Goal: Task Accomplishment & Management: Manage account settings

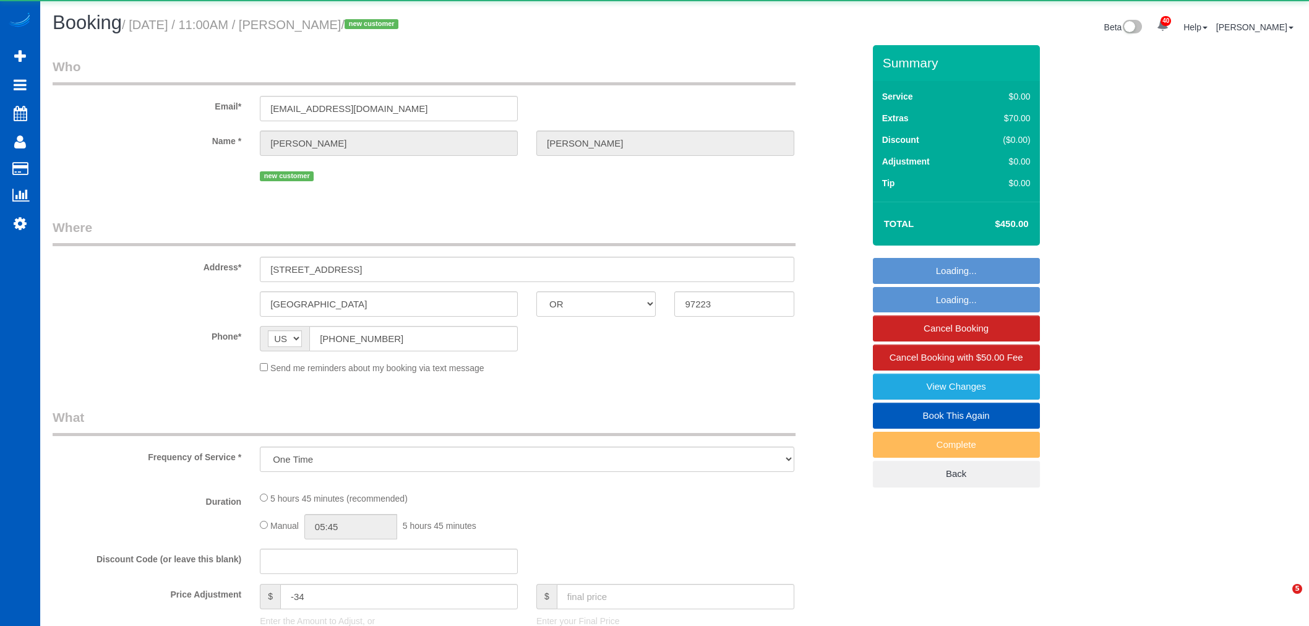
select select "OR"
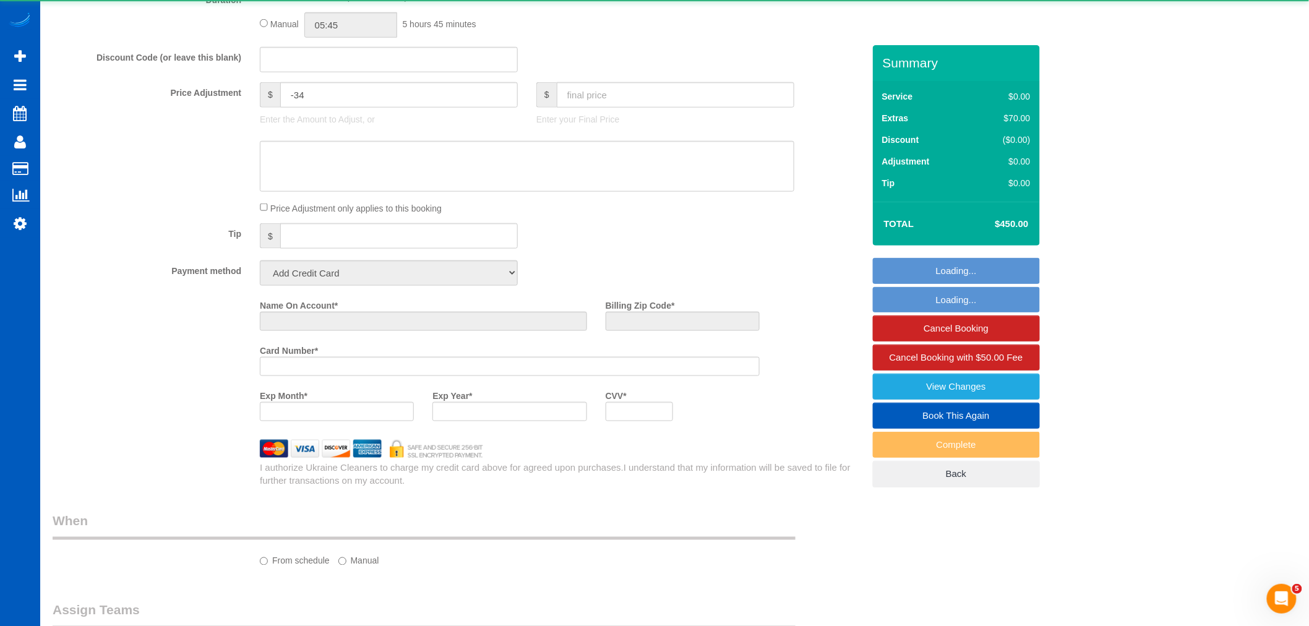
select select "string:fspay-d50aee43-56c9-4de8-9ea3-053786153098"
select select "199"
select select "spot6"
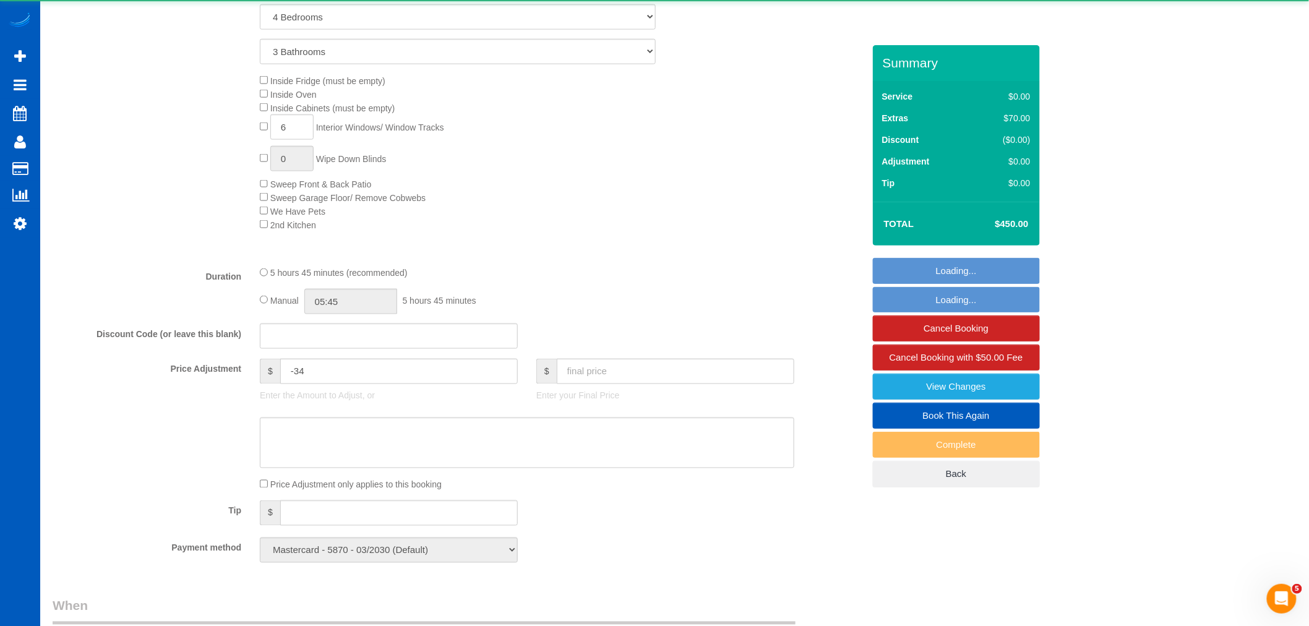
select select "1001"
select select "4"
select select "3"
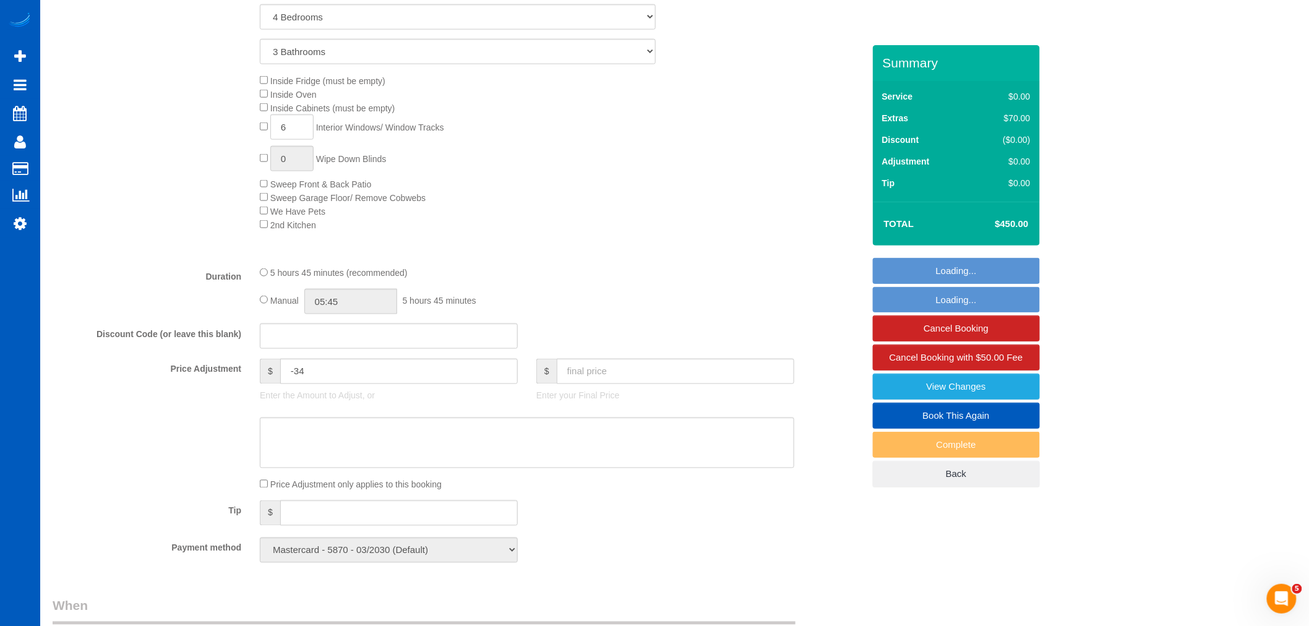
select select "object:3566"
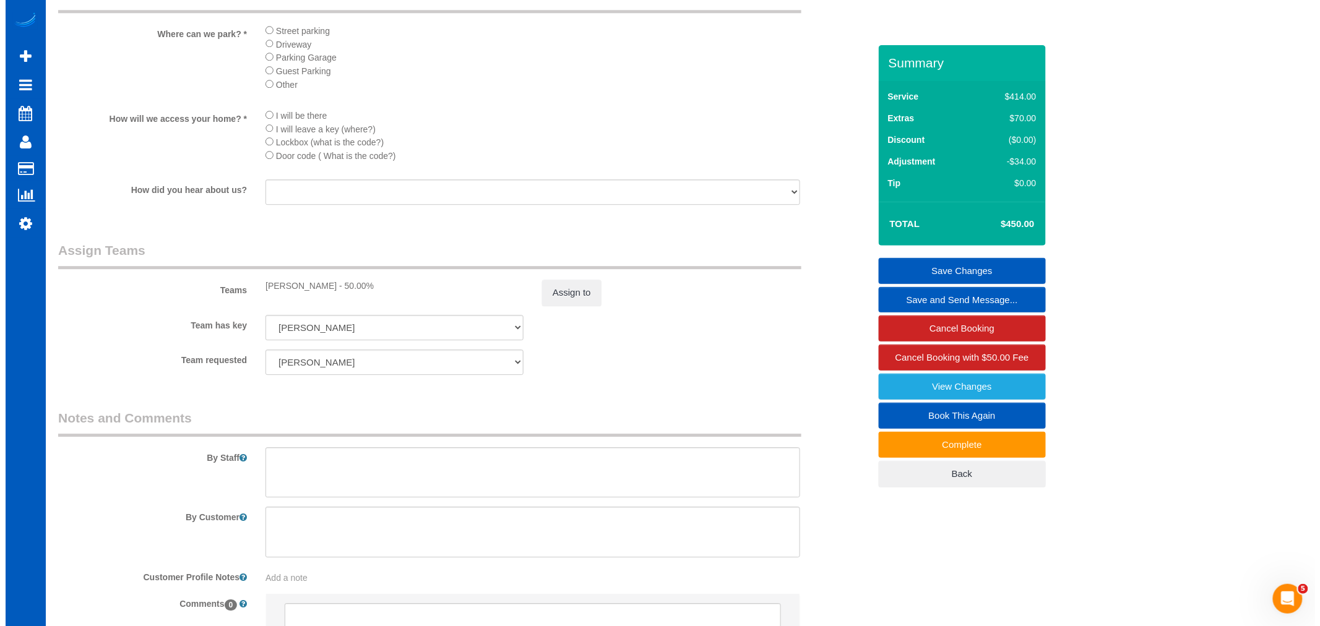
scroll to position [1444, 0]
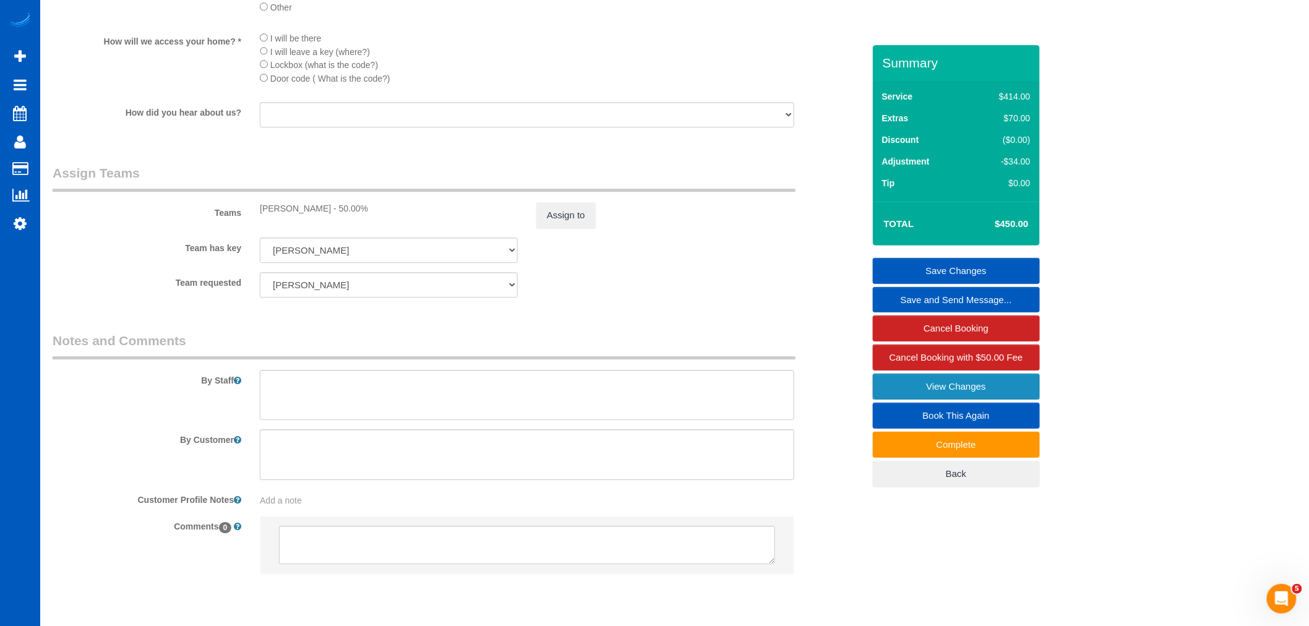
click at [906, 389] on link "View Changes" at bounding box center [956, 387] width 167 height 26
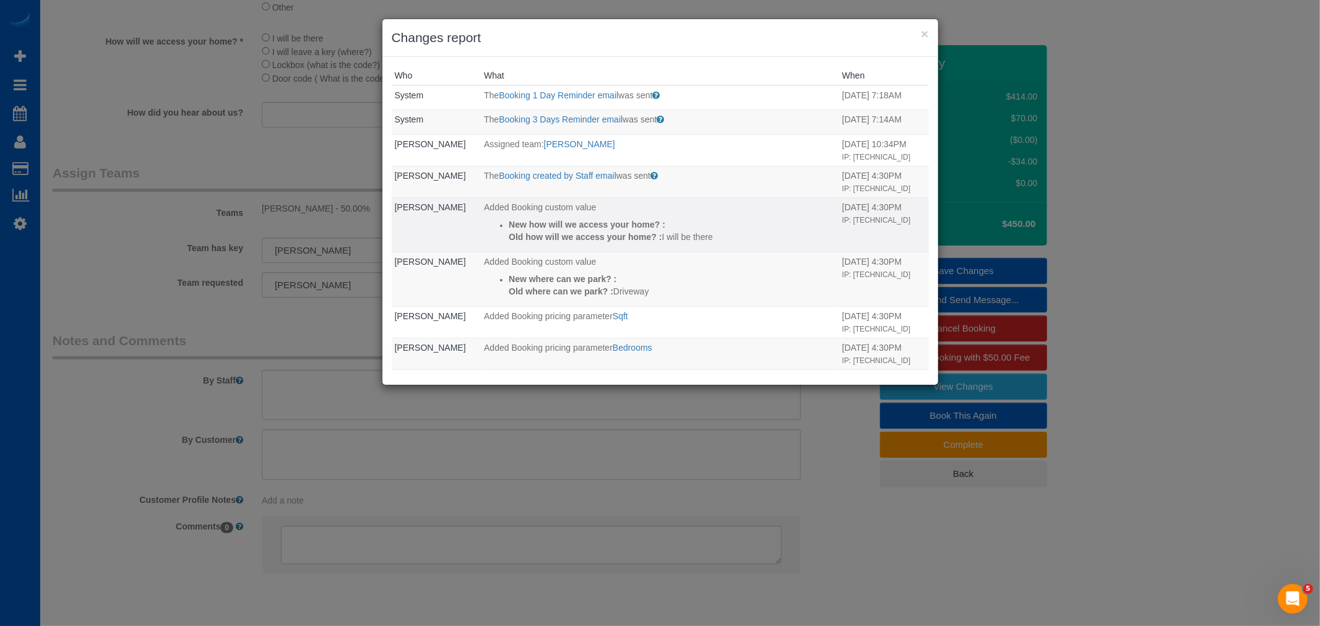
scroll to position [288, 0]
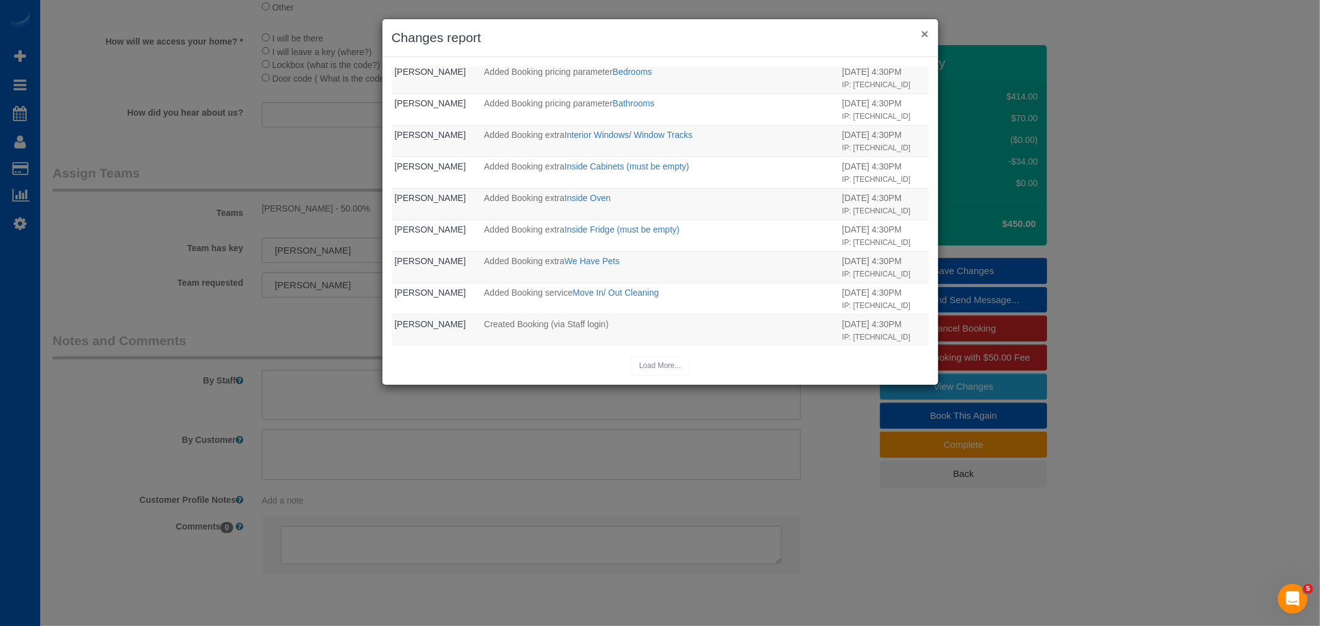
click at [923, 28] on button "×" at bounding box center [924, 33] width 7 height 13
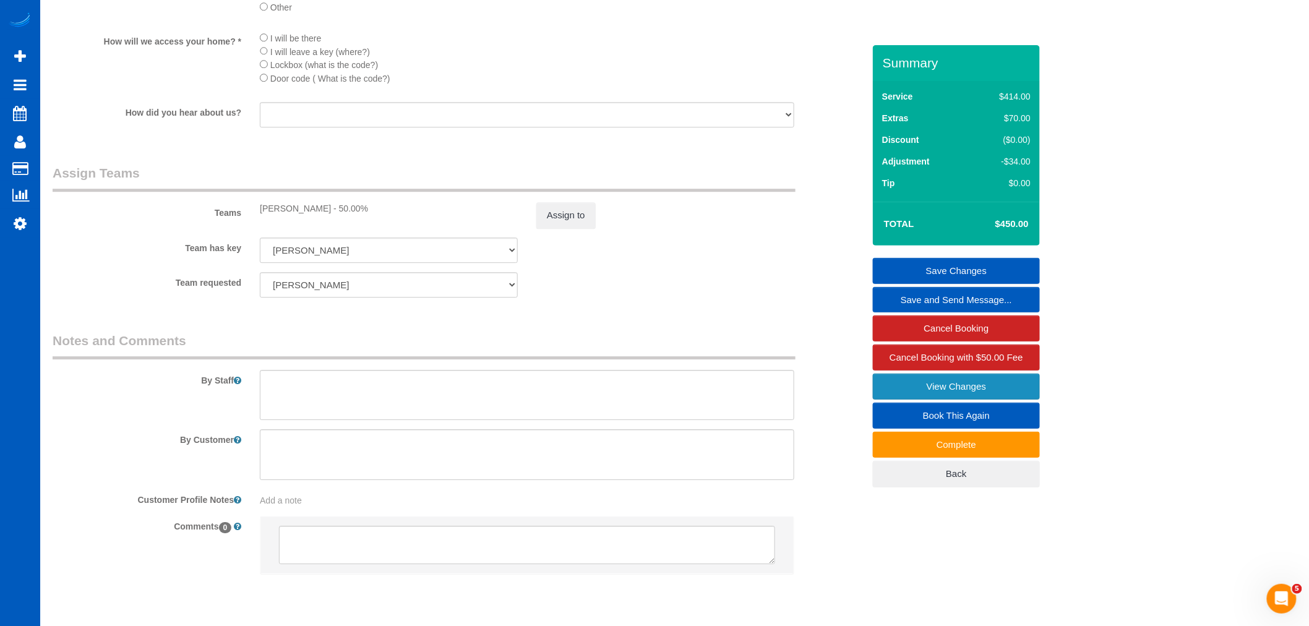
click at [942, 385] on link "View Changes" at bounding box center [956, 387] width 167 height 26
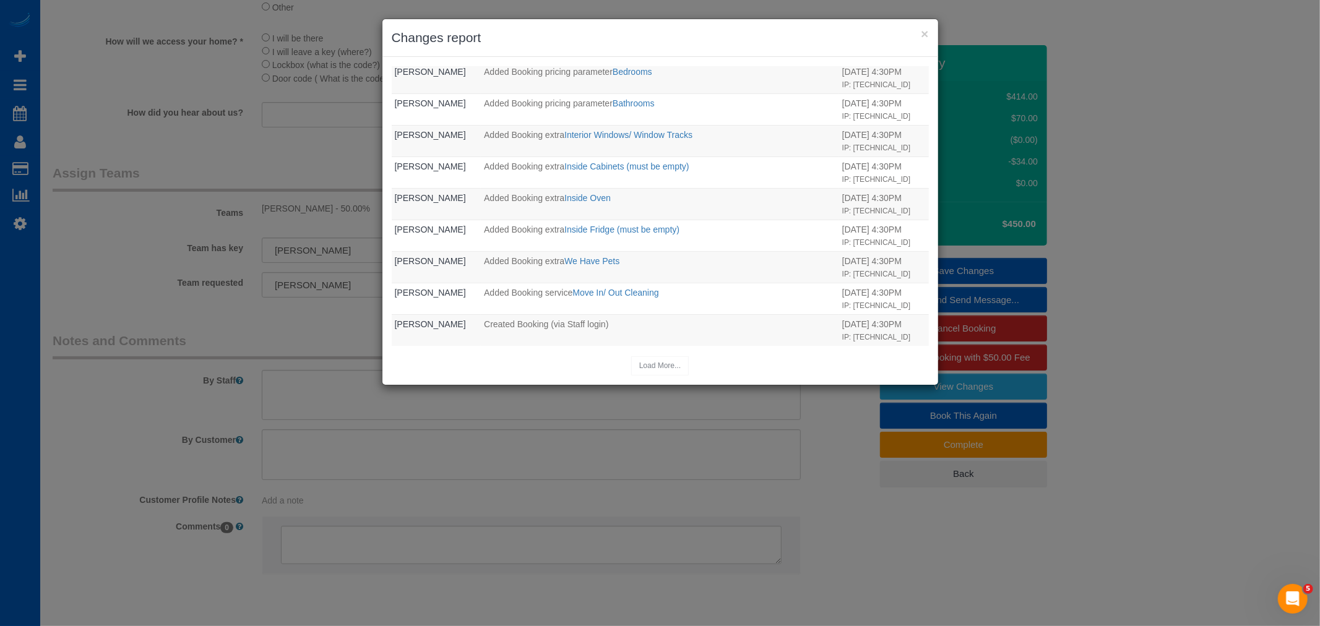
click at [917, 25] on div "× Changes report" at bounding box center [660, 38] width 556 height 38
click at [921, 30] on button "×" at bounding box center [924, 33] width 7 height 13
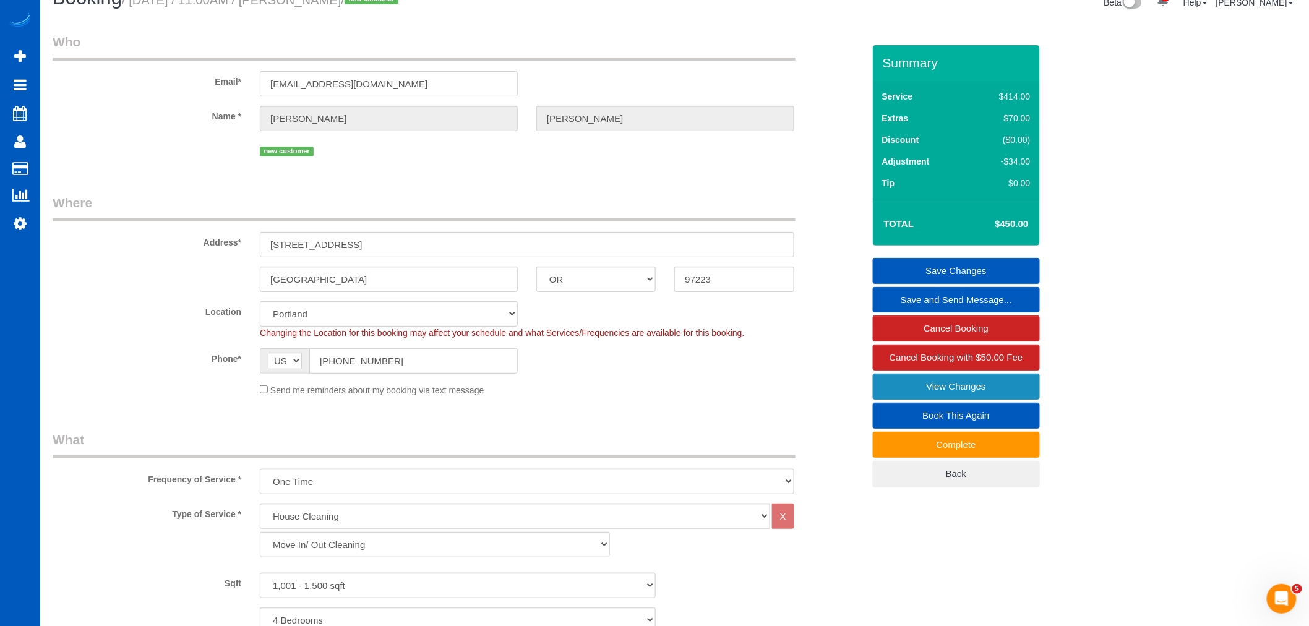
scroll to position [0, 0]
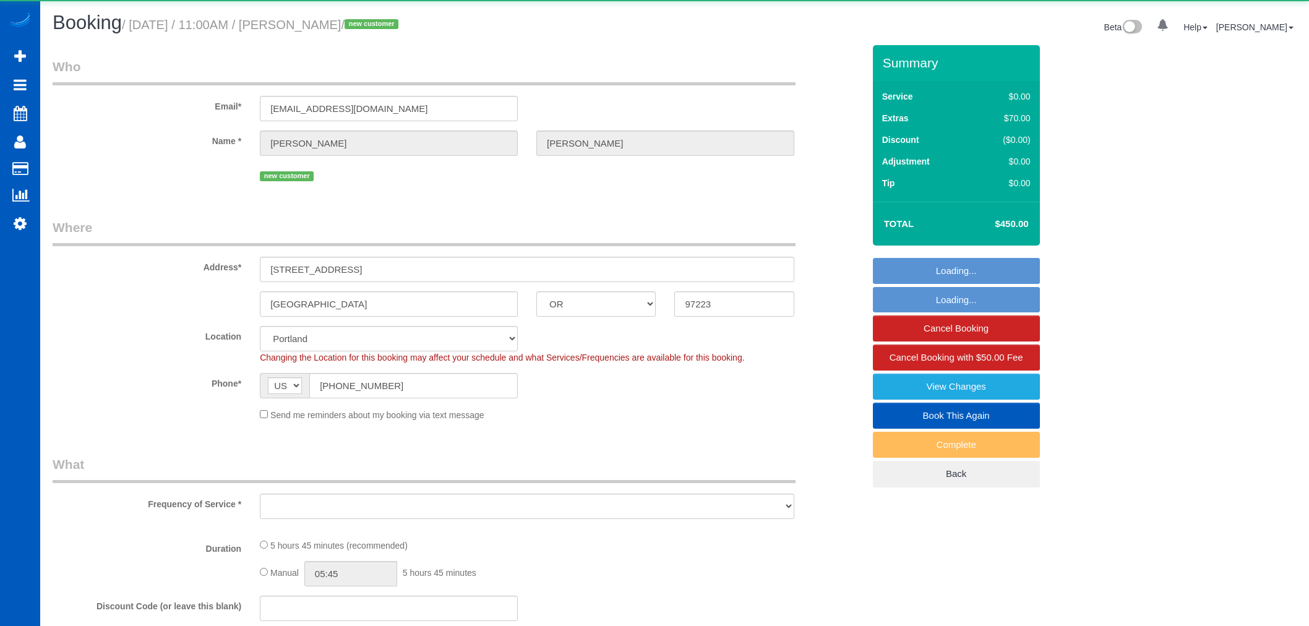
select select "OR"
select select "object:927"
select select "199"
select select "spot1"
select select "1001"
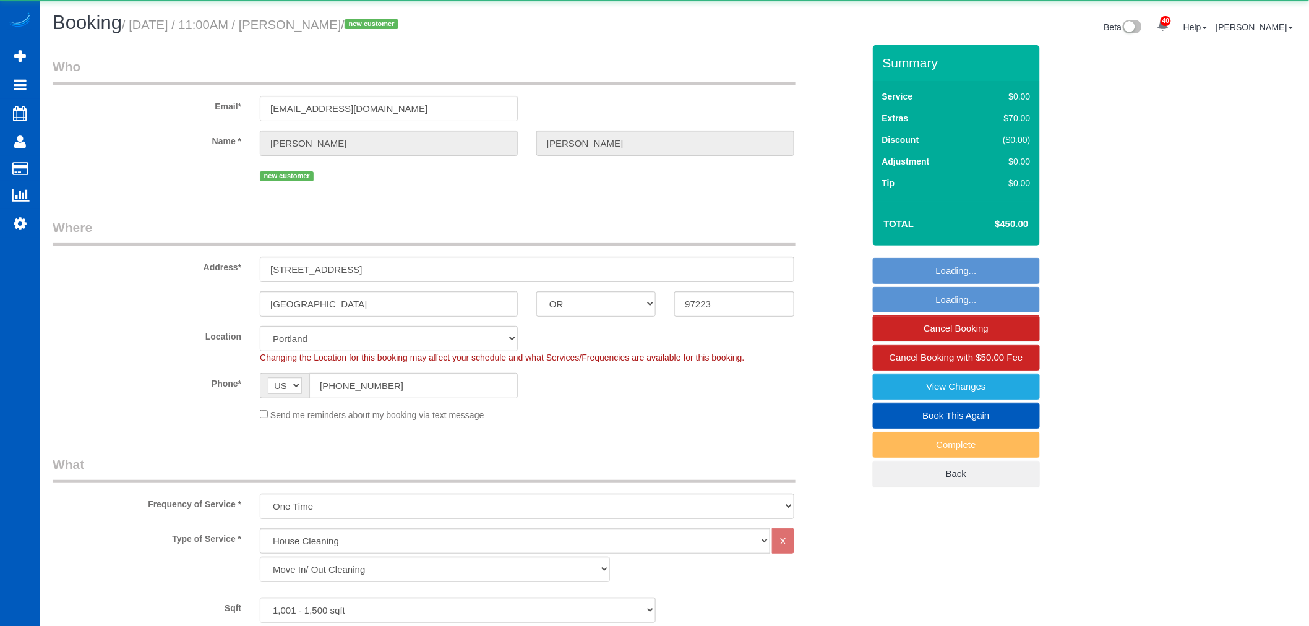
select select "4"
select select "3"
